Goal: Transaction & Acquisition: Purchase product/service

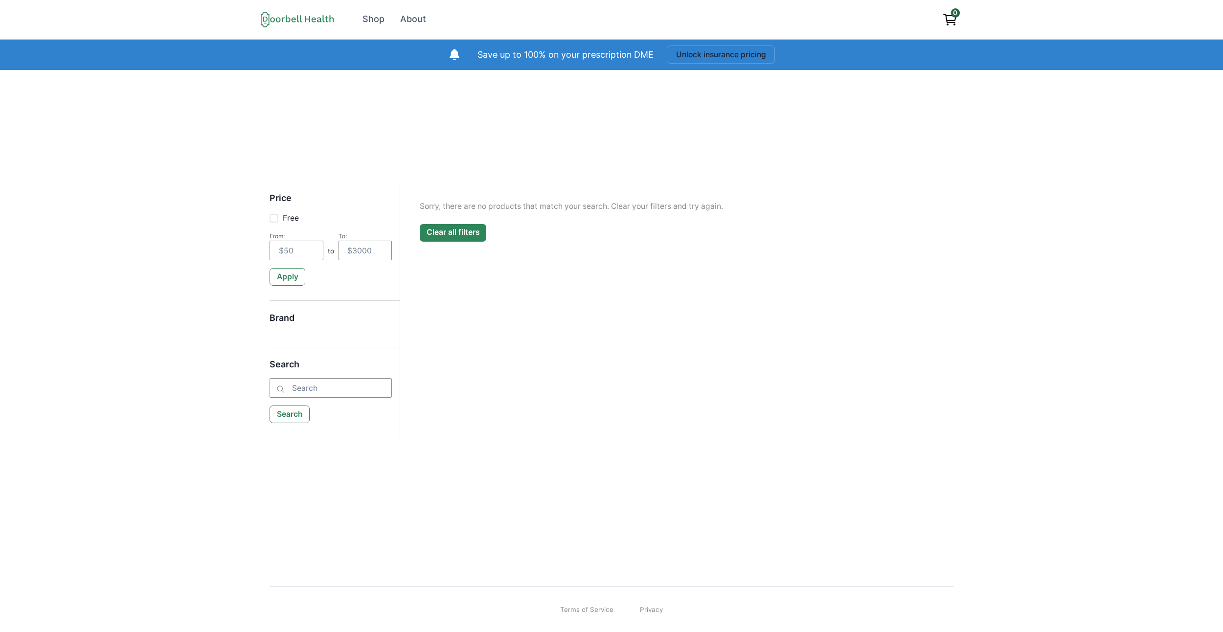
click at [467, 232] on button "Clear all filters" at bounding box center [453, 233] width 67 height 18
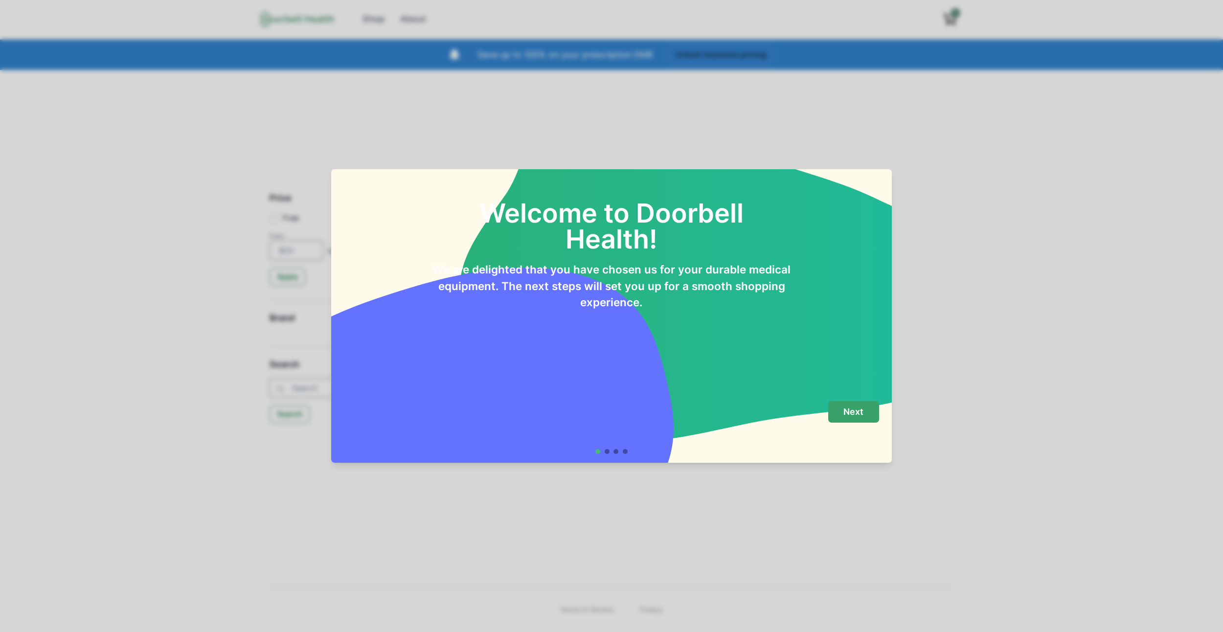
click at [863, 417] on p "Next" at bounding box center [854, 412] width 20 height 11
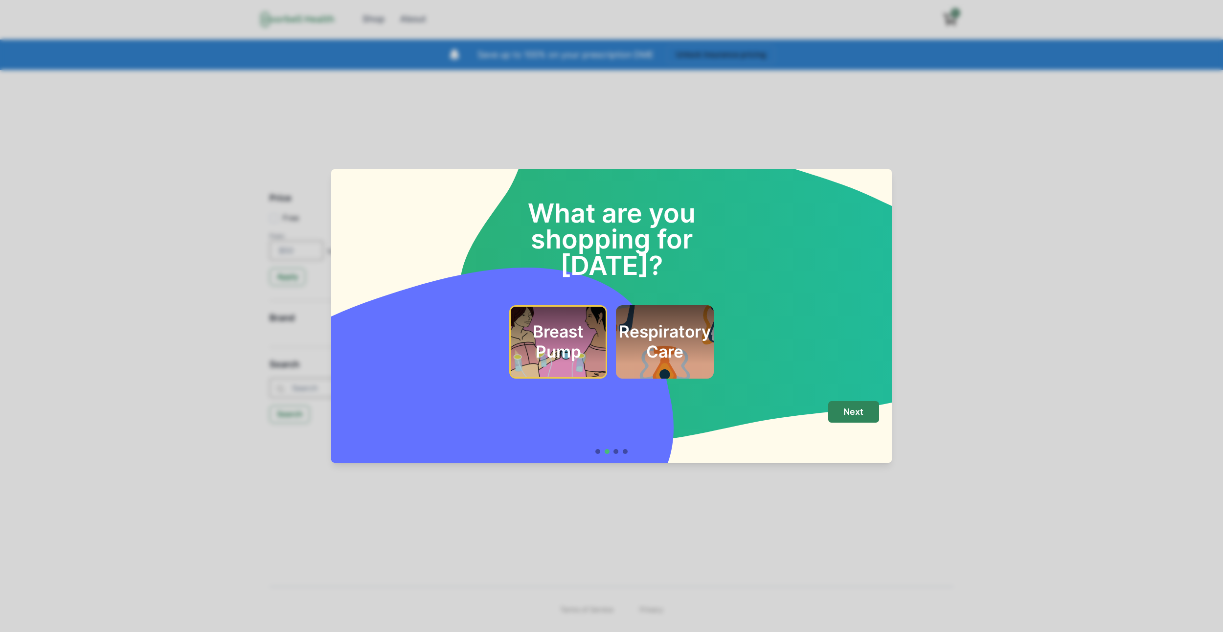
click at [854, 400] on footer "Next" at bounding box center [611, 427] width 561 height 70
click at [842, 415] on button "Next" at bounding box center [853, 412] width 51 height 22
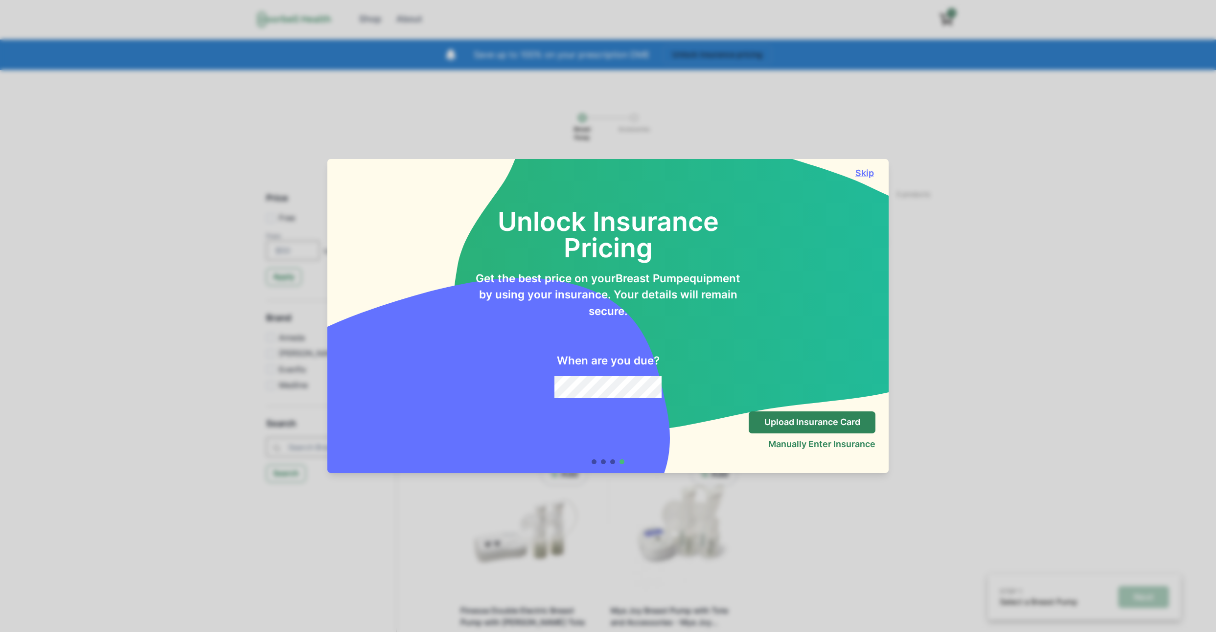
click at [872, 169] on button "Skip" at bounding box center [864, 173] width 22 height 10
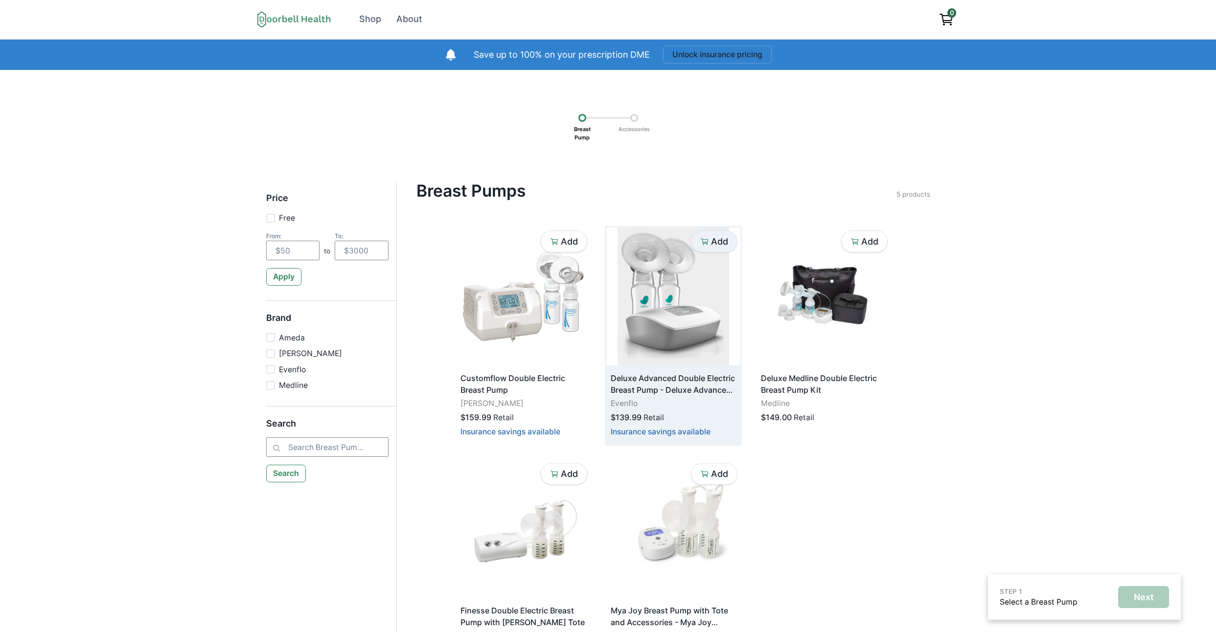
click at [713, 236] on p "Add" at bounding box center [719, 241] width 17 height 11
drag, startPoint x: 766, startPoint y: 167, endPoint x: 812, endPoint y: 203, distance: 57.8
click at [766, 167] on div "STEP 1 1 item selected Next Breast Pump Accessories Price Free From: to To: App…" at bounding box center [608, 383] width 1216 height 626
